Goal: Transaction & Acquisition: Obtain resource

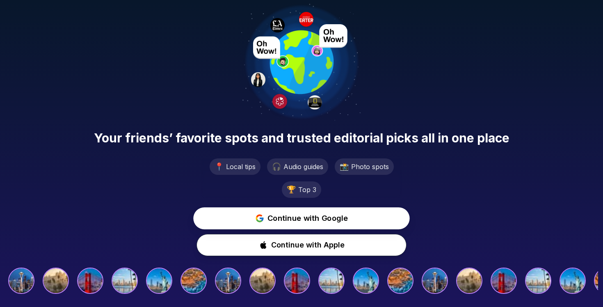
click at [290, 216] on span "Continue with Google" at bounding box center [308, 219] width 81 height 12
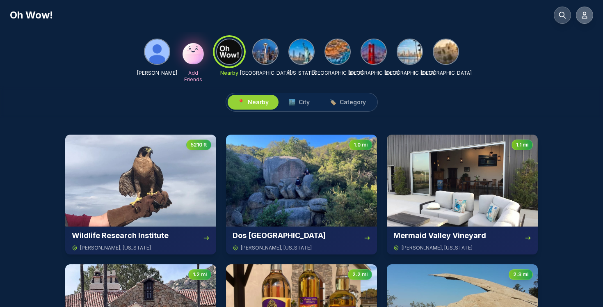
click at [582, 15] on icon at bounding box center [585, 15] width 8 height 8
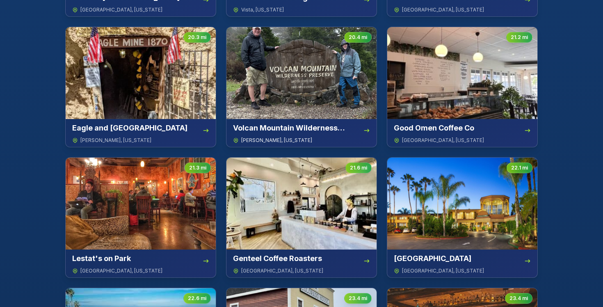
scroll to position [430, 0]
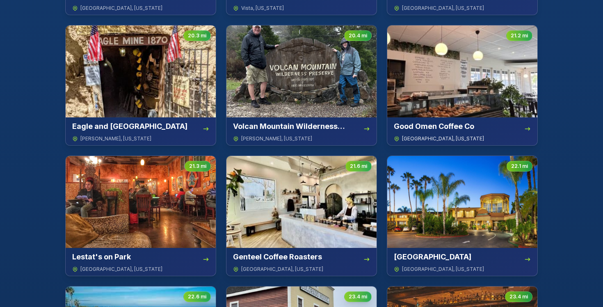
click at [453, 69] on img at bounding box center [462, 71] width 150 height 92
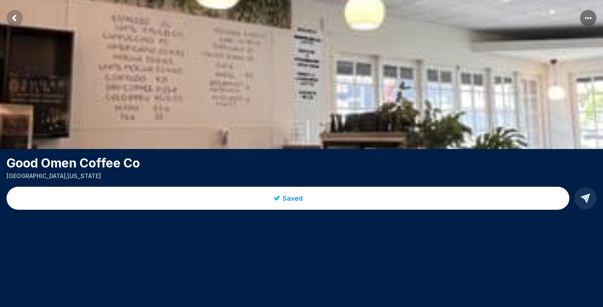
click at [293, 200] on span "Saved" at bounding box center [293, 198] width 20 height 10
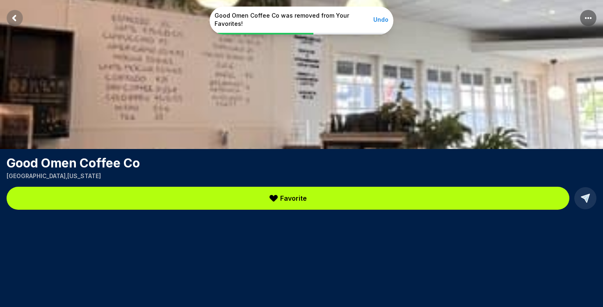
click at [14, 19] on div "Good Omen Coffee Co was removed from Your Favorites! Undo" at bounding box center [301, 21] width 603 height 28
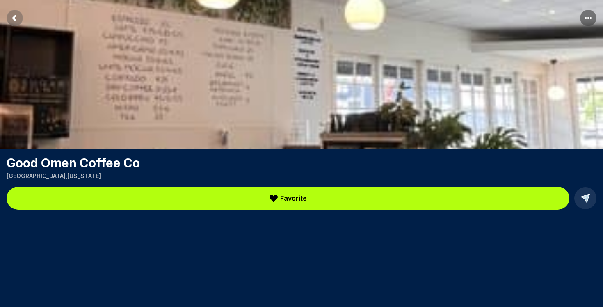
click at [15, 14] on rect "Return to previous page" at bounding box center [15, 18] width 16 height 16
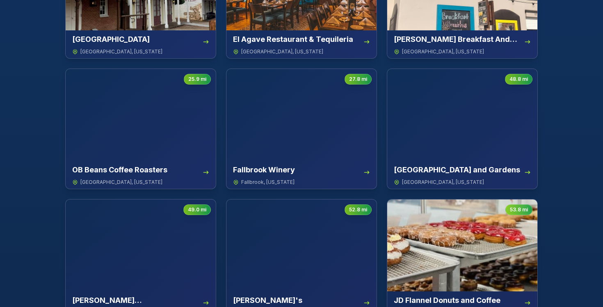
scroll to position [781, 0]
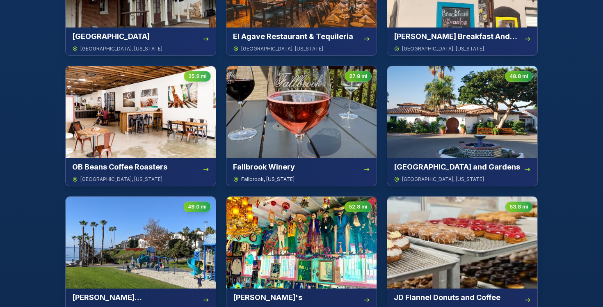
click at [308, 111] on img at bounding box center [302, 112] width 150 height 92
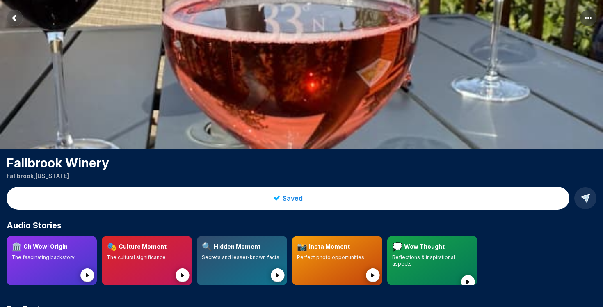
click at [298, 195] on span "Saved" at bounding box center [293, 198] width 20 height 10
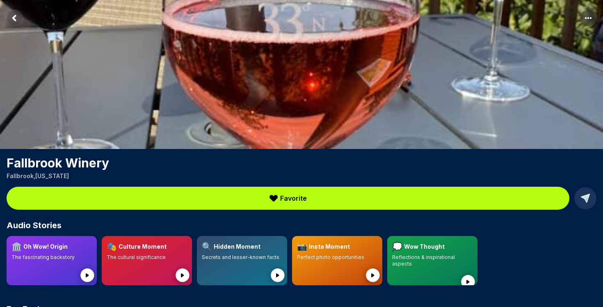
click at [14, 18] on icon "Return to previous page" at bounding box center [14, 18] width 2 height 5
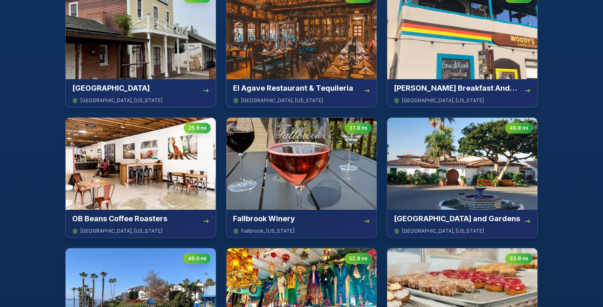
scroll to position [730, 0]
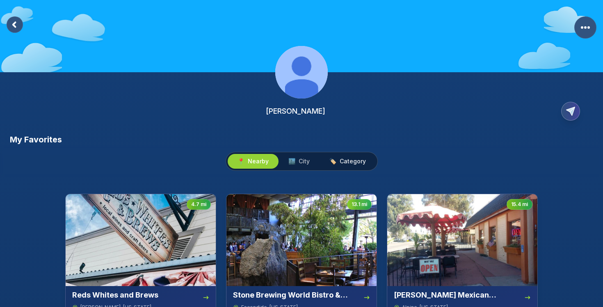
click at [353, 160] on span "Category" at bounding box center [353, 161] width 26 height 8
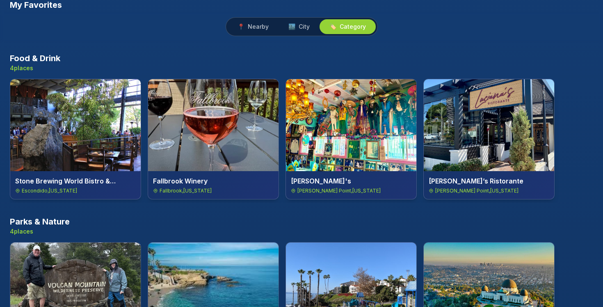
scroll to position [135, 0]
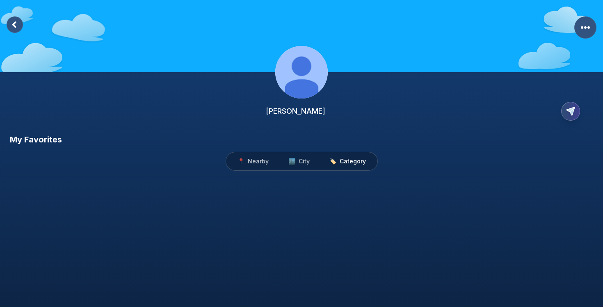
scroll to position [135, 0]
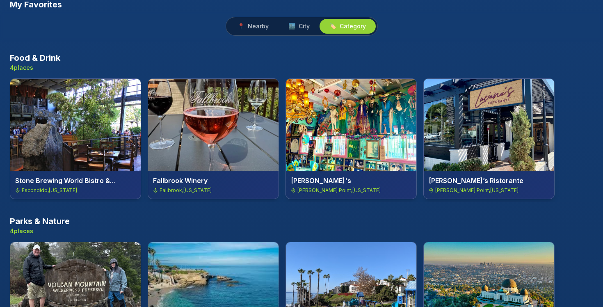
click at [246, 102] on img at bounding box center [213, 125] width 131 height 92
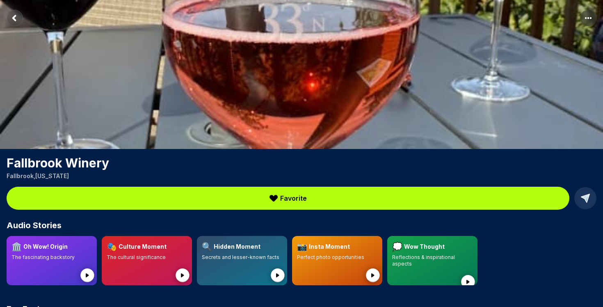
click at [289, 201] on span "Favorite" at bounding box center [293, 198] width 27 height 10
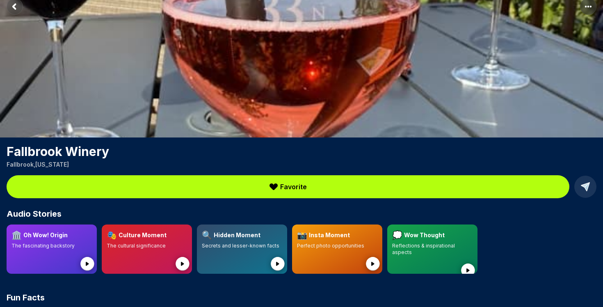
scroll to position [18, 0]
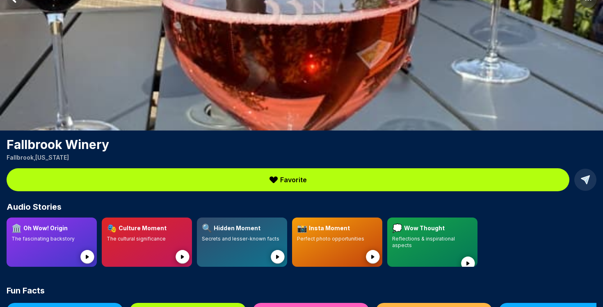
click at [290, 179] on span "Favorite" at bounding box center [293, 180] width 27 height 10
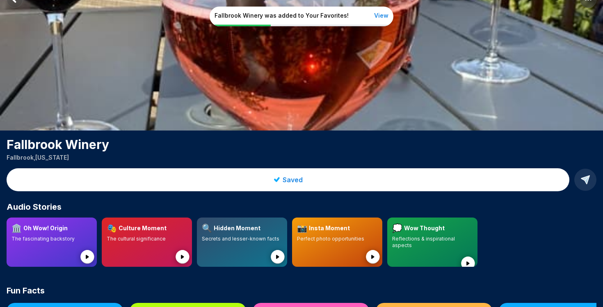
click at [290, 179] on span "Saved" at bounding box center [293, 180] width 20 height 10
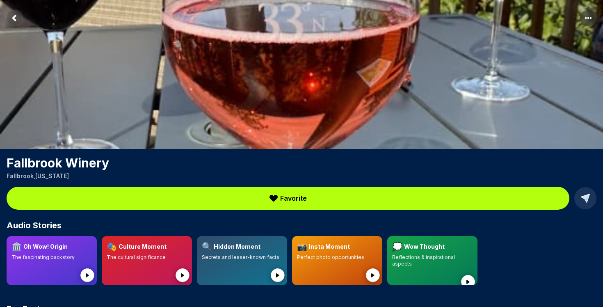
click at [16, 18] on rect "Return to previous page" at bounding box center [15, 18] width 16 height 16
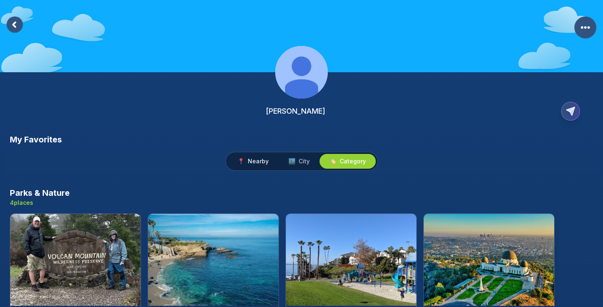
click at [257, 160] on span "Nearby" at bounding box center [258, 161] width 21 height 8
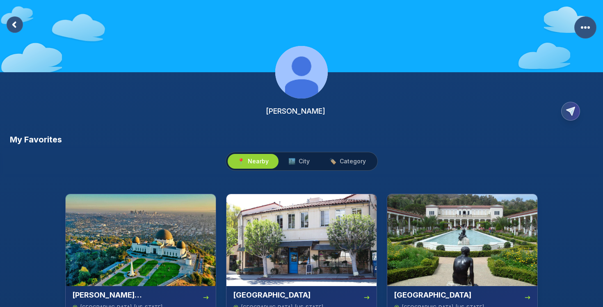
click at [16, 27] on icon at bounding box center [14, 24] width 2 height 5
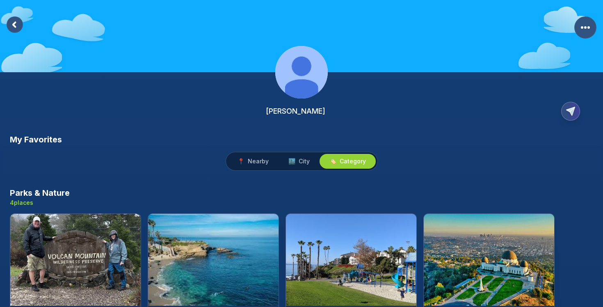
click at [16, 27] on icon at bounding box center [14, 24] width 2 height 5
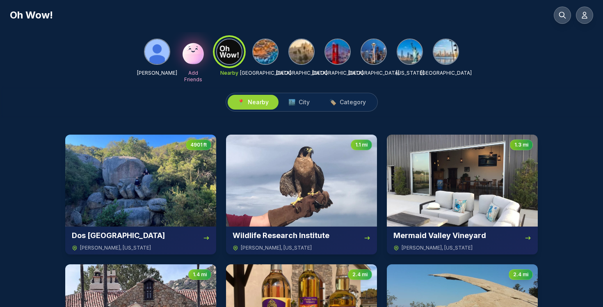
click at [159, 59] on img at bounding box center [157, 51] width 25 height 25
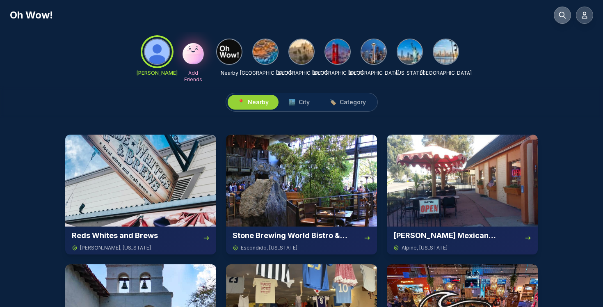
click at [559, 16] on icon at bounding box center [563, 15] width 8 height 8
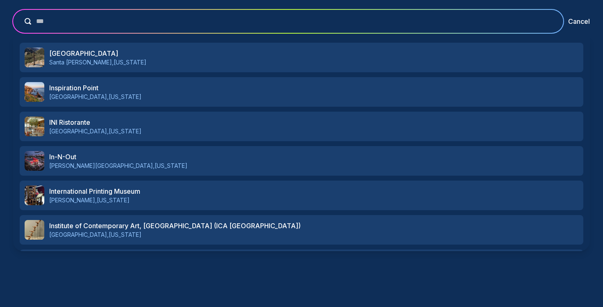
type input "****"
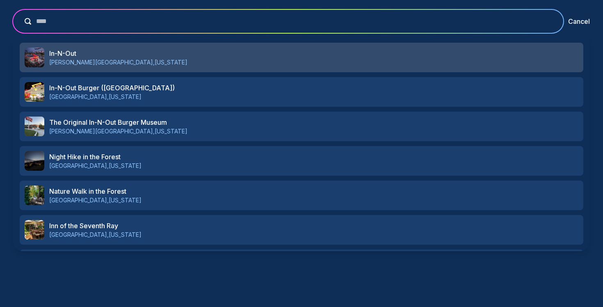
click at [322, 59] on p "[GEOGRAPHIC_DATA] , [US_STATE]" at bounding box center [313, 62] width 529 height 8
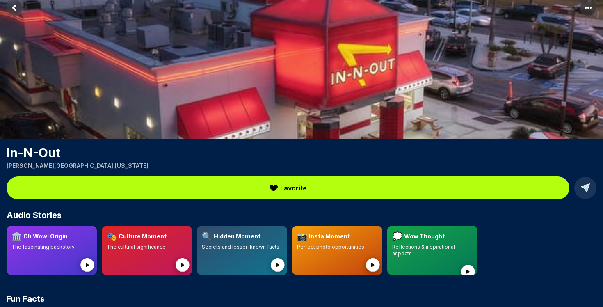
scroll to position [11, 0]
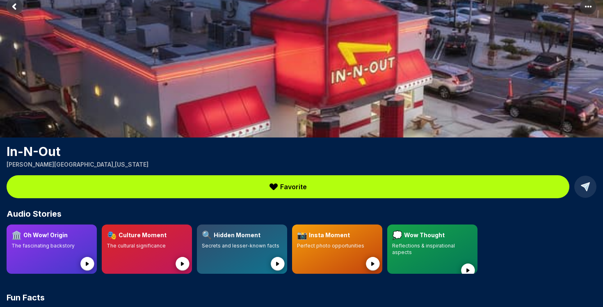
click at [292, 185] on span "Favorite" at bounding box center [293, 187] width 27 height 10
click at [288, 186] on span "Favorite" at bounding box center [293, 187] width 27 height 10
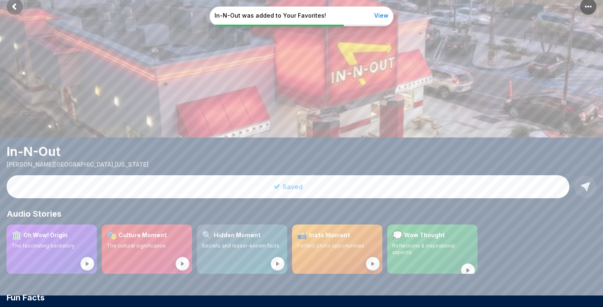
scroll to position [0, 0]
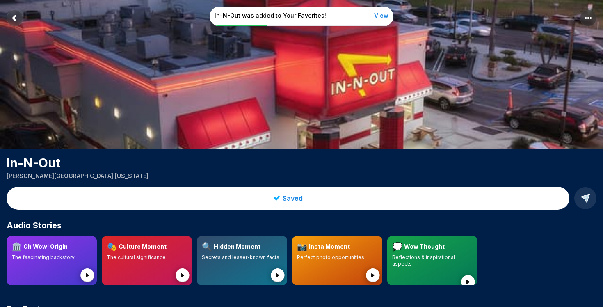
click at [587, 20] on div "In-N-Out was added to Your Favorites! View" at bounding box center [301, 17] width 603 height 20
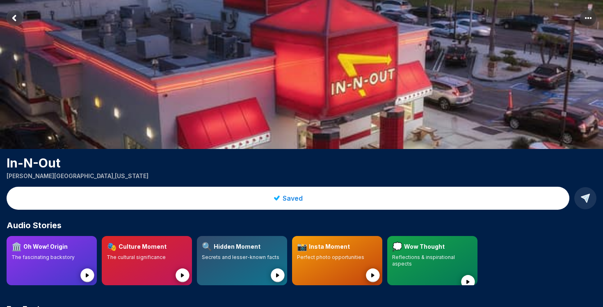
click at [592, 20] on rect "More options" at bounding box center [588, 18] width 16 height 16
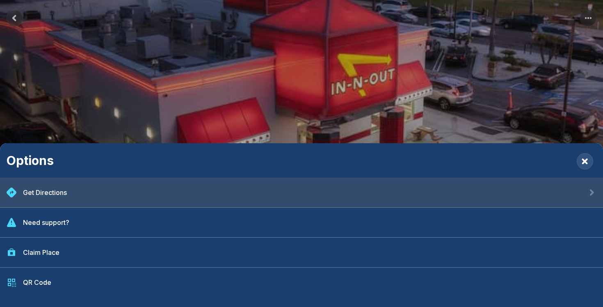
click at [60, 190] on div "Get Directions" at bounding box center [45, 193] width 44 height 10
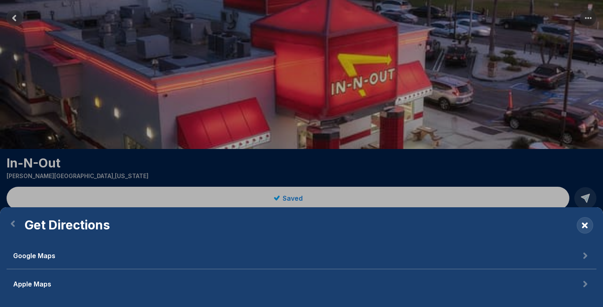
click at [57, 253] on button "Google Maps" at bounding box center [302, 256] width 590 height 27
